Goal: Transaction & Acquisition: Purchase product/service

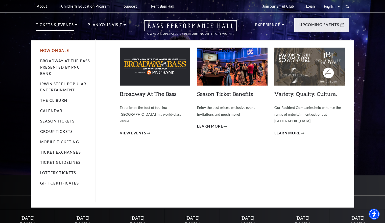
drag, startPoint x: 60, startPoint y: 50, endPoint x: 55, endPoint y: 51, distance: 4.6
click at [59, 50] on link "Now On Sale" at bounding box center [54, 50] width 29 height 4
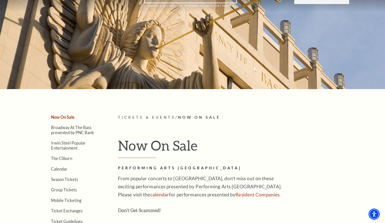
scroll to position [101, 0]
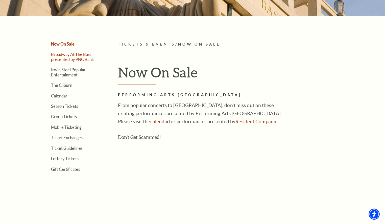
click at [74, 55] on link "Broadway At The Bass presented by PNC Bank" at bounding box center [72, 57] width 43 height 10
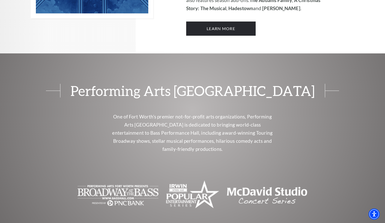
scroll to position [404, 0]
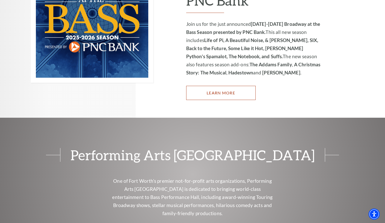
click at [231, 87] on link "Learn More" at bounding box center [220, 93] width 69 height 14
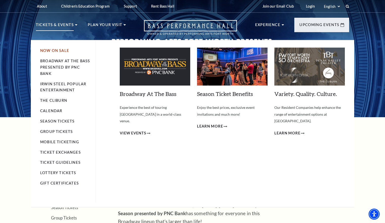
click at [57, 51] on link "Now On Sale" at bounding box center [54, 50] width 29 height 4
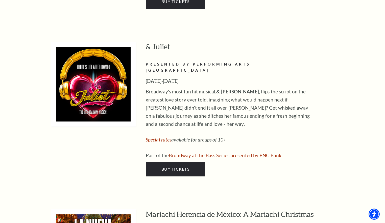
scroll to position [1718, 0]
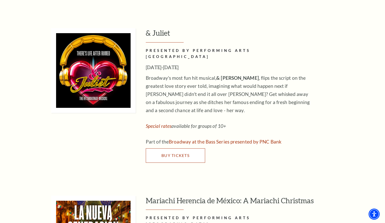
click at [187, 153] on span "Buy Tickets" at bounding box center [175, 155] width 28 height 5
